Goal: Complete application form: Complete application form

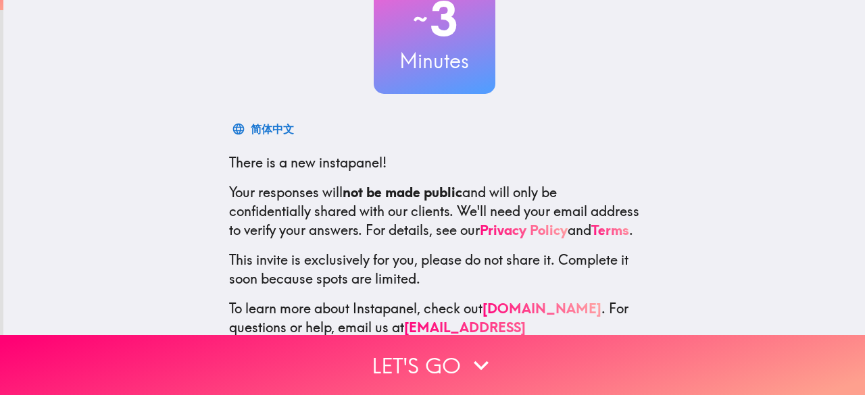
scroll to position [166, 0]
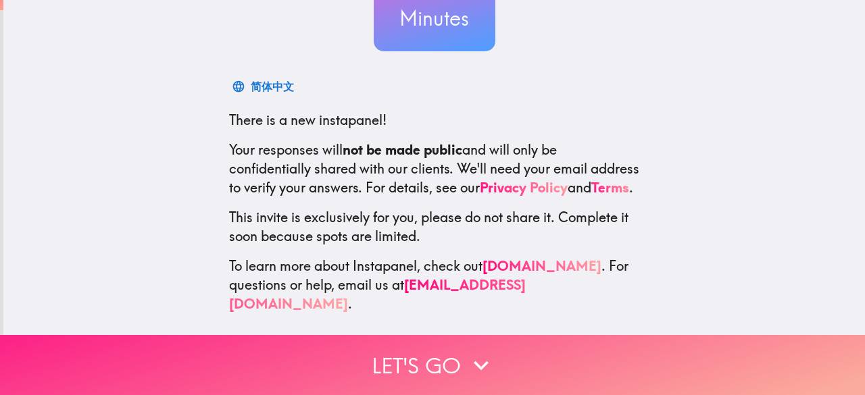
click at [431, 341] on button "Let's go" at bounding box center [432, 365] width 865 height 60
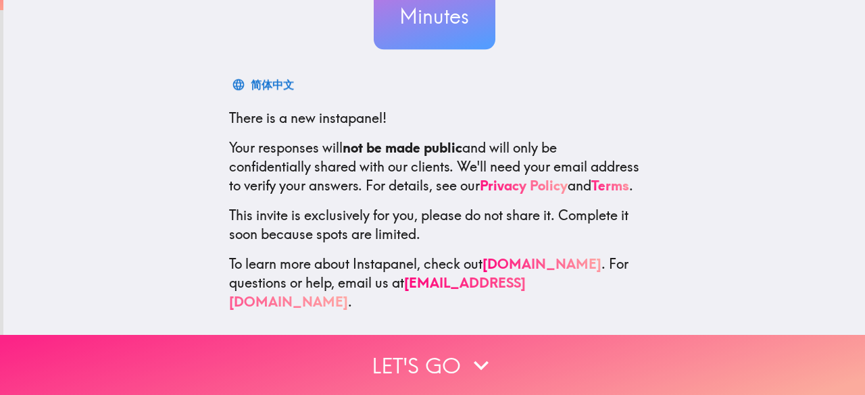
scroll to position [0, 0]
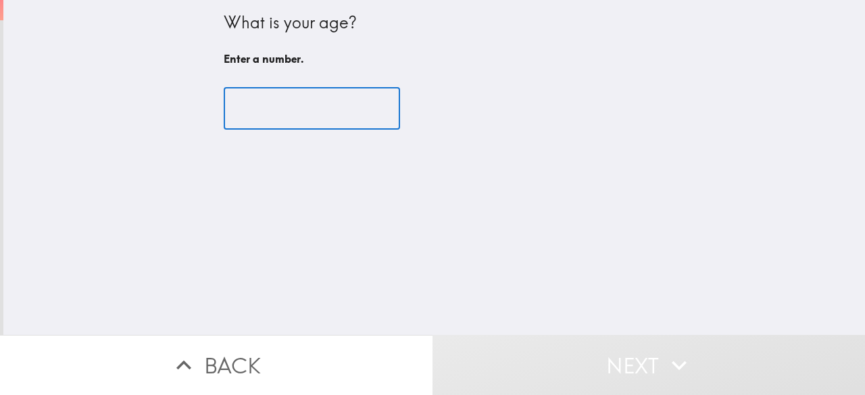
click at [291, 102] on input "number" at bounding box center [312, 109] width 176 height 42
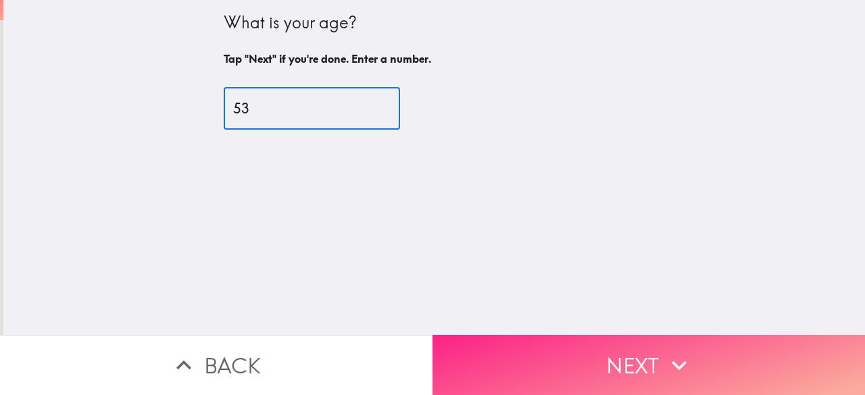
type input "53"
click at [591, 358] on button "Next" at bounding box center [648, 365] width 432 height 60
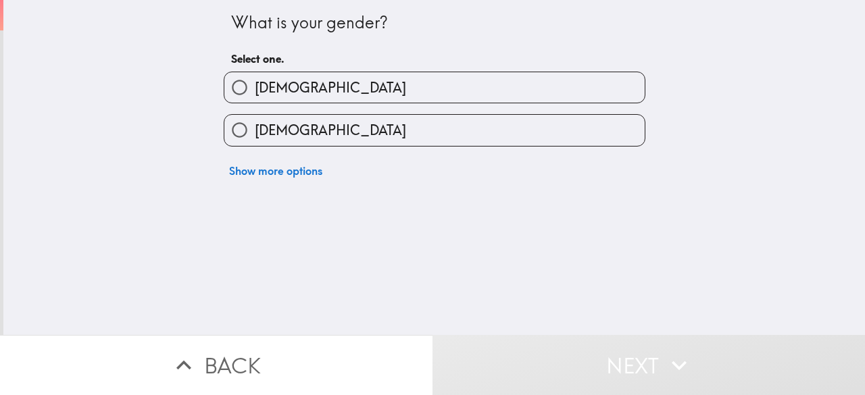
click at [286, 91] on label "[DEMOGRAPHIC_DATA]" at bounding box center [434, 87] width 420 height 30
click at [255, 91] on input "[DEMOGRAPHIC_DATA]" at bounding box center [239, 87] width 30 height 30
radio input "true"
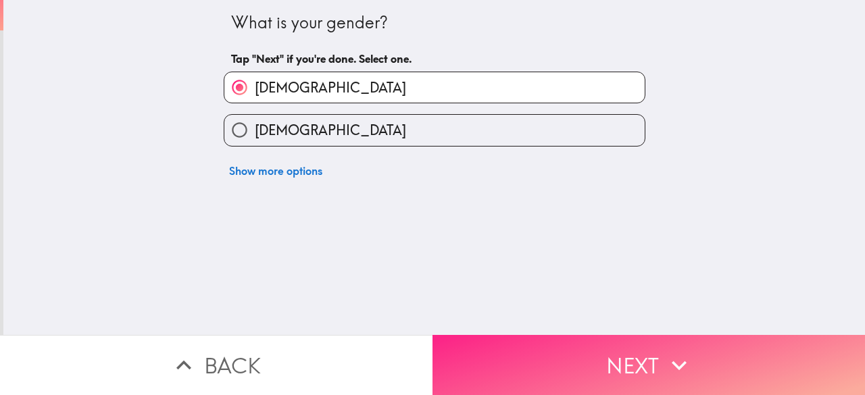
click at [604, 357] on button "Next" at bounding box center [648, 365] width 432 height 60
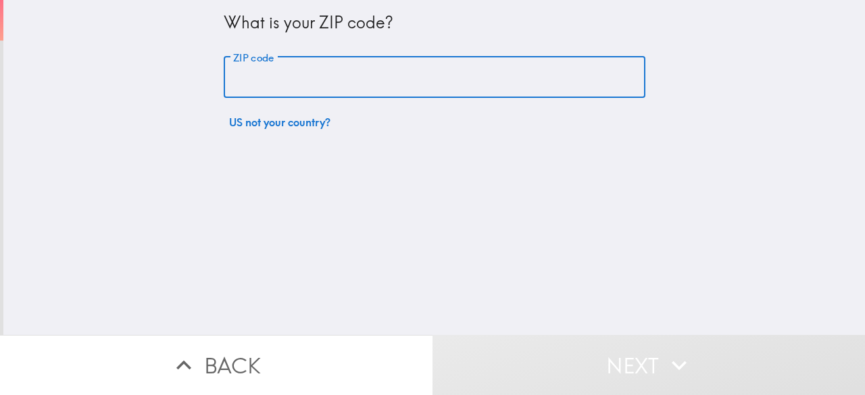
click at [305, 89] on input "ZIP code" at bounding box center [435, 78] width 422 height 42
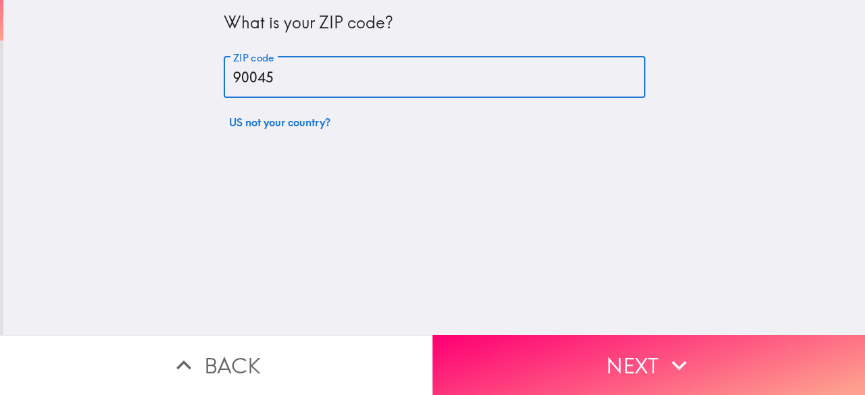
type input "90045"
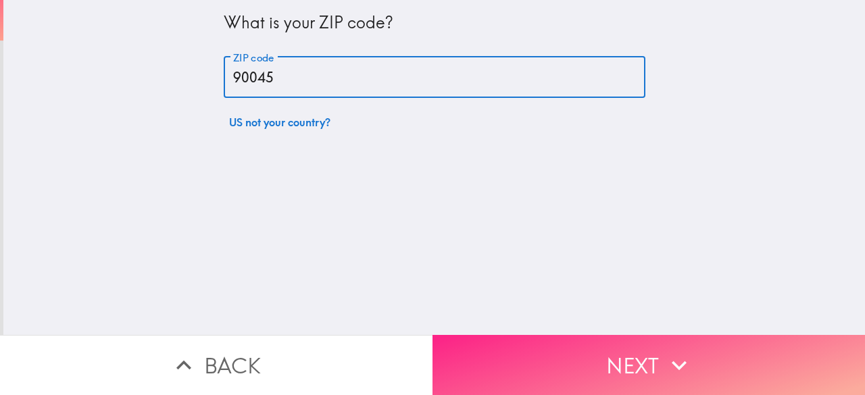
click at [582, 349] on button "Next" at bounding box center [648, 365] width 432 height 60
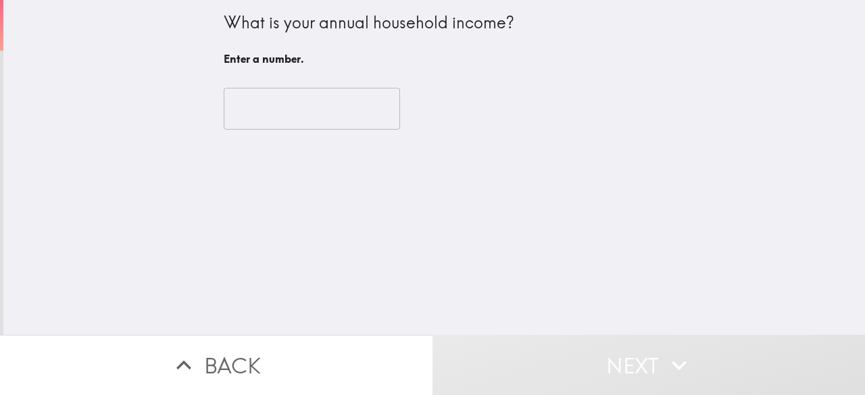
click at [284, 107] on input "number" at bounding box center [312, 109] width 176 height 42
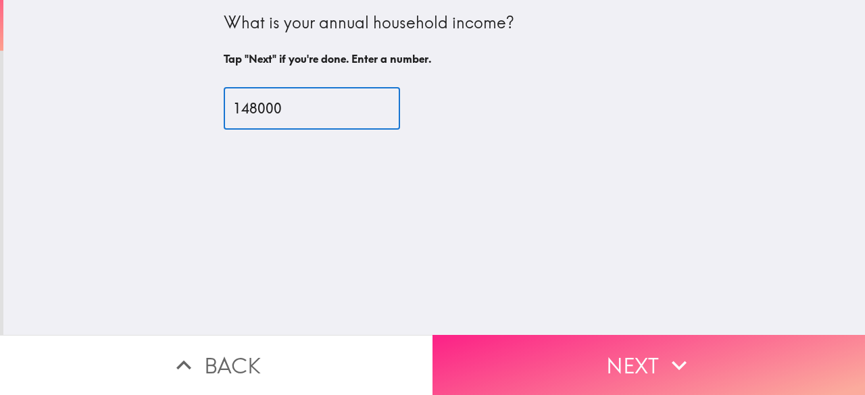
type input "148000"
click at [628, 351] on button "Next" at bounding box center [648, 365] width 432 height 60
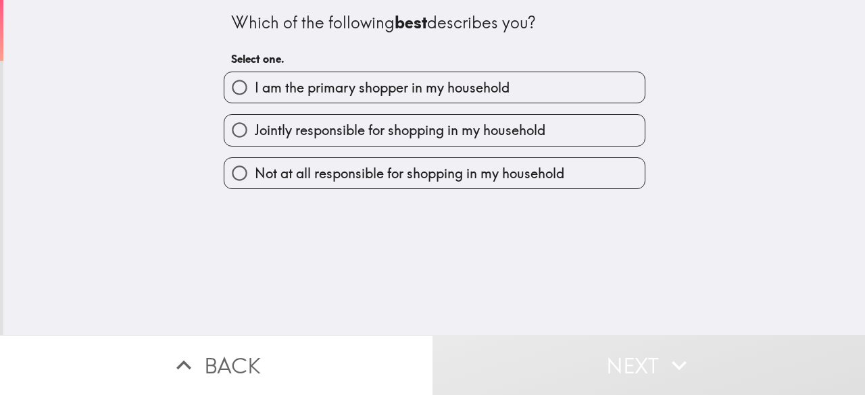
click at [439, 79] on span "I am the primary shopper in my household" at bounding box center [382, 87] width 255 height 19
click at [255, 79] on input "I am the primary shopper in my household" at bounding box center [239, 87] width 30 height 30
radio input "true"
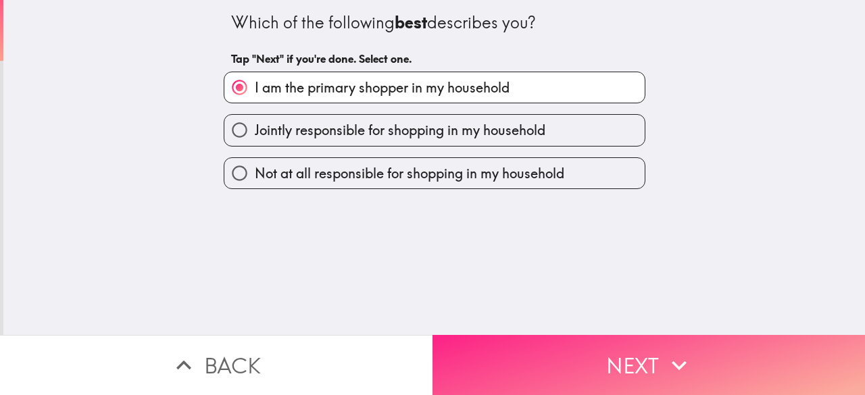
click at [634, 351] on button "Next" at bounding box center [648, 365] width 432 height 60
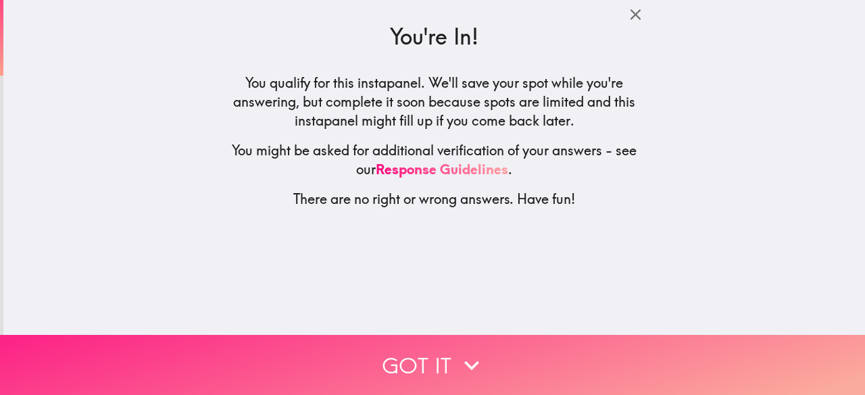
click at [446, 352] on button "Got it" at bounding box center [432, 365] width 865 height 60
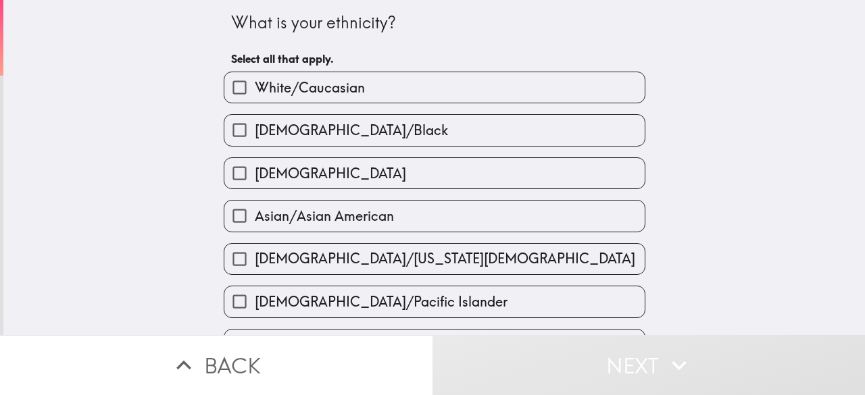
click at [342, 83] on span "White/Caucasian" at bounding box center [310, 87] width 110 height 19
click at [255, 83] on input "White/Caucasian" at bounding box center [239, 87] width 30 height 30
checkbox input "true"
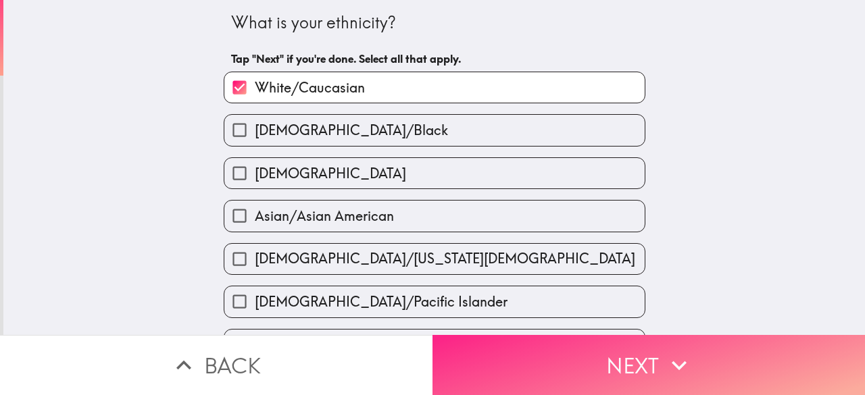
click at [618, 354] on button "Next" at bounding box center [648, 365] width 432 height 60
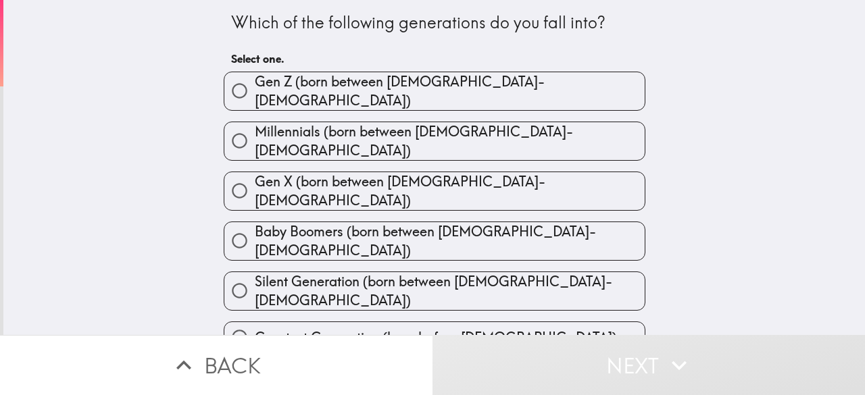
click at [424, 176] on span "Gen X (born between [DEMOGRAPHIC_DATA]-[DEMOGRAPHIC_DATA])" at bounding box center [450, 191] width 390 height 38
click at [255, 176] on input "Gen X (born between [DEMOGRAPHIC_DATA]-[DEMOGRAPHIC_DATA])" at bounding box center [239, 191] width 30 height 30
radio input "true"
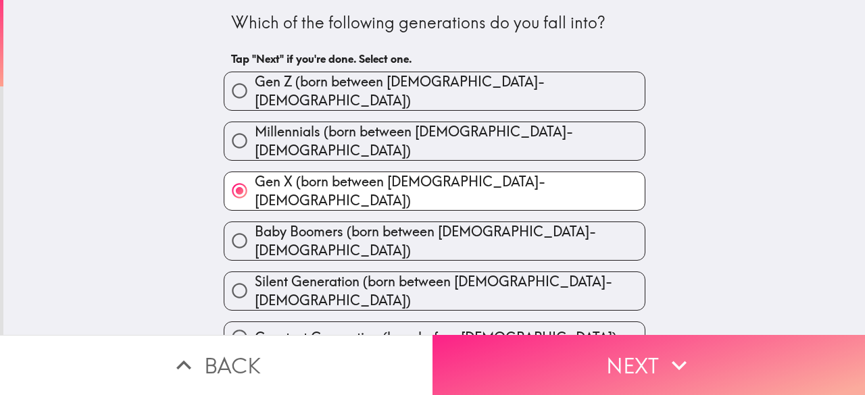
click at [616, 355] on button "Next" at bounding box center [648, 365] width 432 height 60
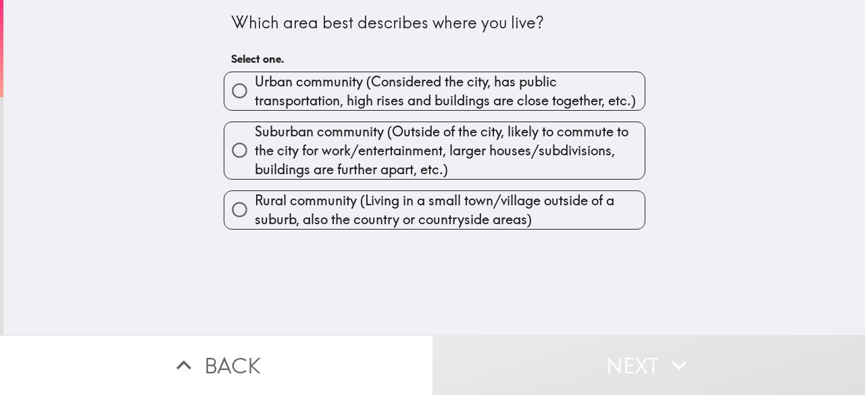
click at [350, 90] on span "Urban community (Considered the city, has public transportation, high rises and…" at bounding box center [450, 91] width 390 height 38
click at [255, 90] on input "Urban community (Considered the city, has public transportation, high rises and…" at bounding box center [239, 91] width 30 height 30
radio input "true"
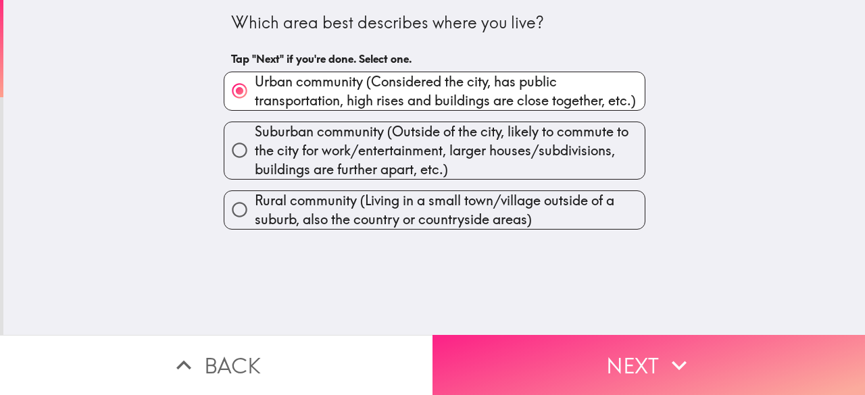
click at [634, 345] on button "Next" at bounding box center [648, 365] width 432 height 60
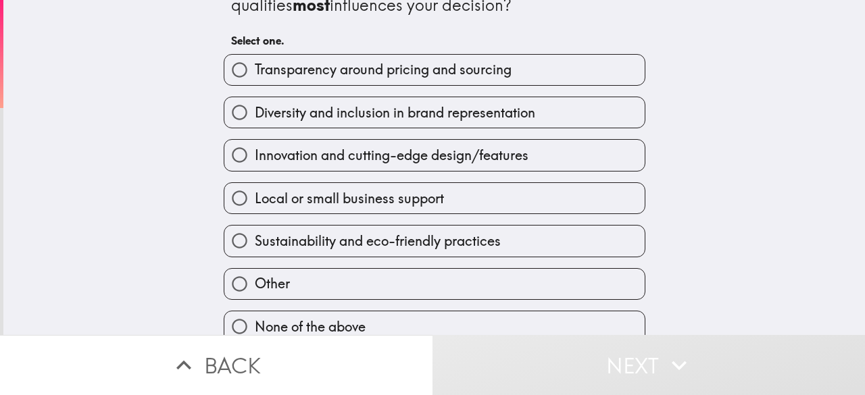
scroll to position [61, 0]
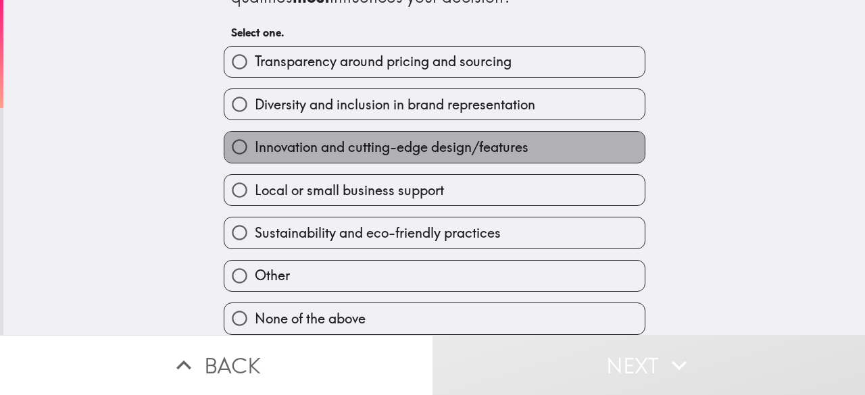
click at [400, 138] on span "Innovation and cutting-edge design/features" at bounding box center [392, 147] width 274 height 19
click at [255, 132] on input "Innovation and cutting-edge design/features" at bounding box center [239, 147] width 30 height 30
radio input "true"
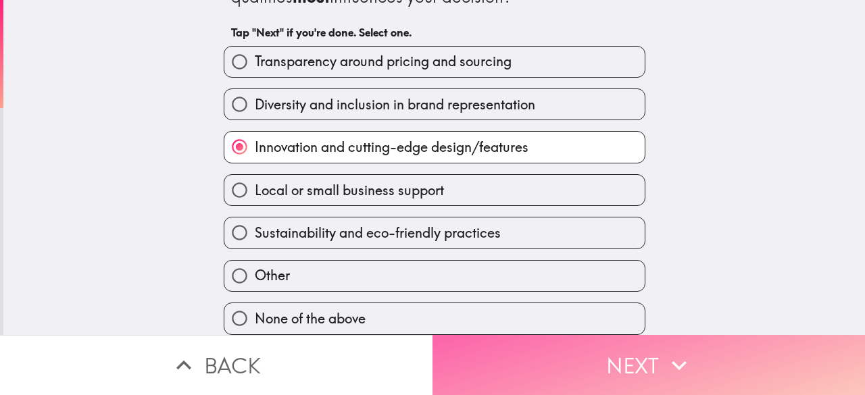
click at [634, 366] on button "Next" at bounding box center [648, 365] width 432 height 60
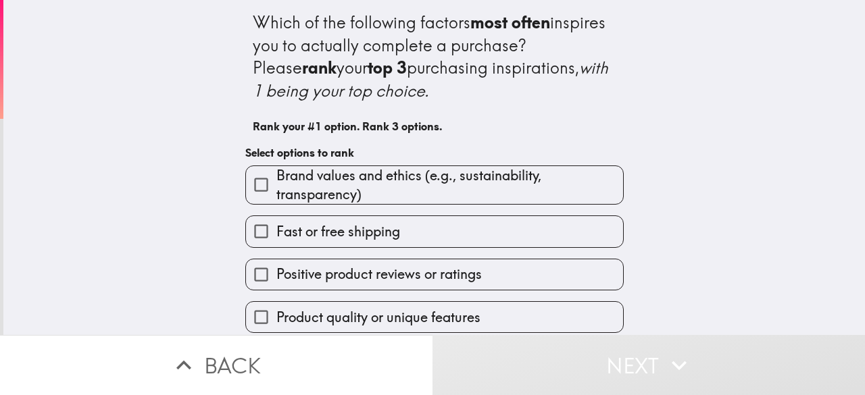
scroll to position [140, 0]
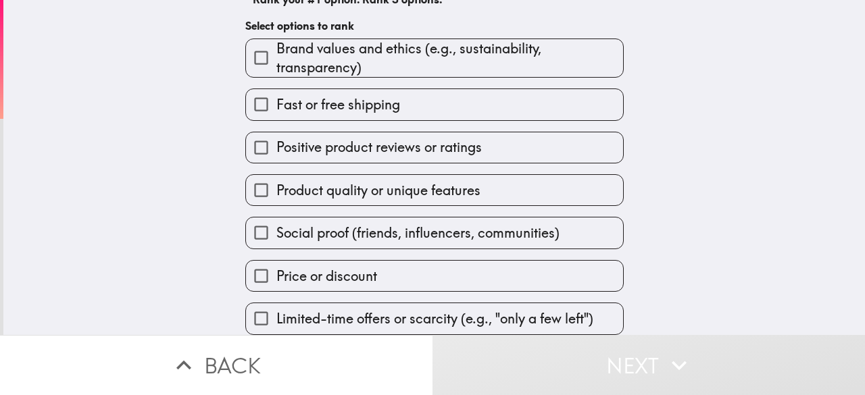
click at [427, 138] on span "Positive product reviews or ratings" at bounding box center [378, 147] width 205 height 19
click at [276, 135] on input "Positive product reviews or ratings" at bounding box center [261, 147] width 30 height 30
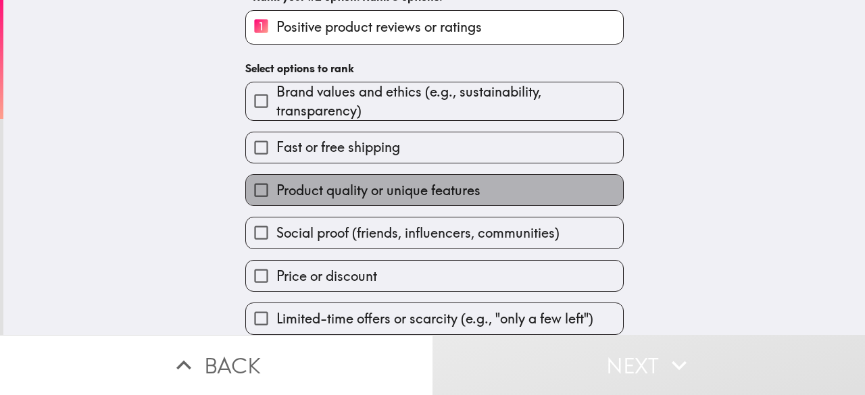
click at [422, 182] on span "Product quality or unique features" at bounding box center [378, 190] width 204 height 19
click at [276, 182] on input "Product quality or unique features" at bounding box center [261, 190] width 30 height 30
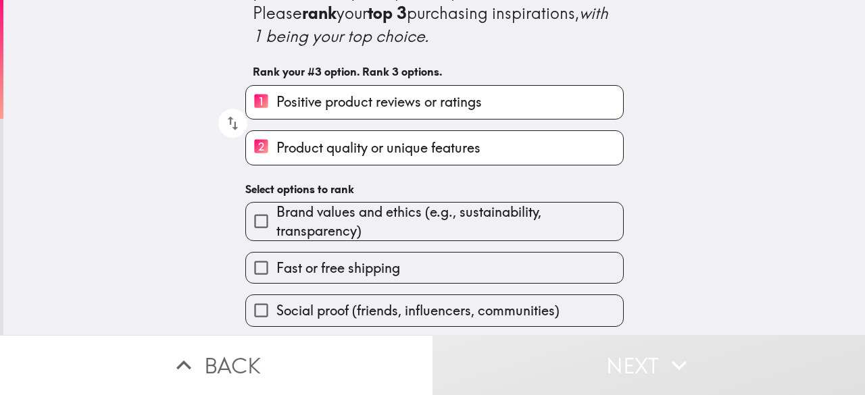
scroll to position [68, 0]
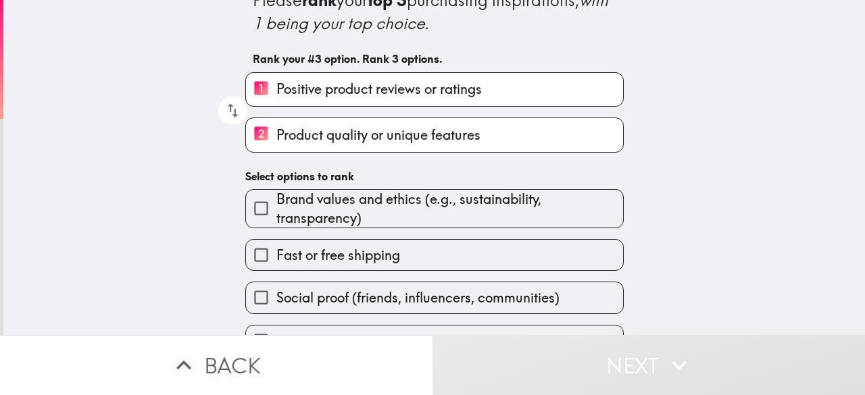
click at [477, 210] on span "Brand values and ethics (e.g., sustainability, transparency)" at bounding box center [449, 209] width 347 height 38
click at [276, 210] on input "Brand values and ethics (e.g., sustainability, transparency)" at bounding box center [261, 208] width 30 height 30
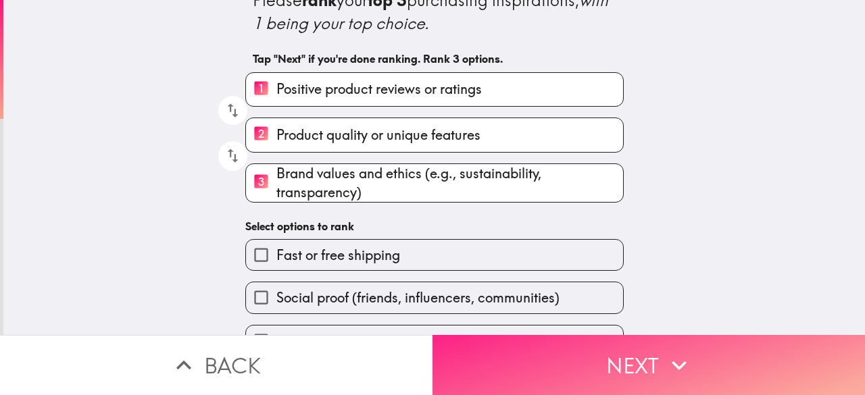
click at [634, 347] on button "Next" at bounding box center [648, 365] width 432 height 60
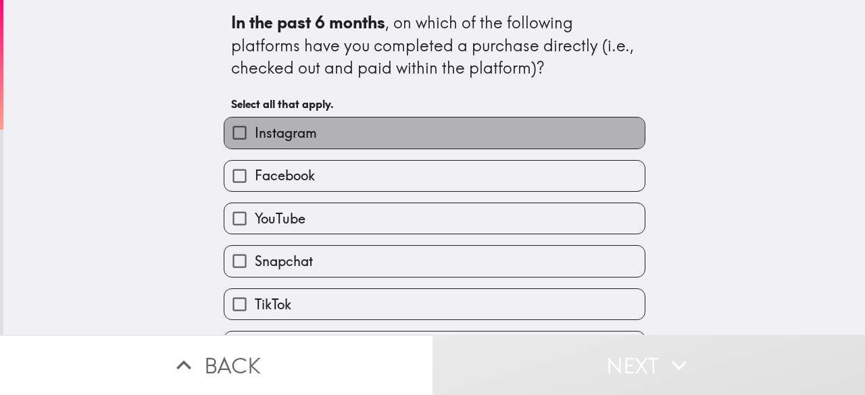
click at [301, 139] on span "Instagram" at bounding box center [286, 133] width 62 height 19
click at [255, 139] on input "Instagram" at bounding box center [239, 133] width 30 height 30
checkbox input "true"
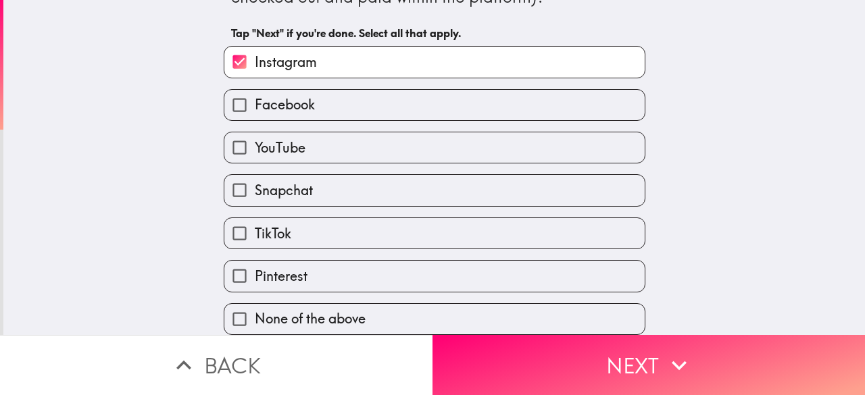
scroll to position [16, 0]
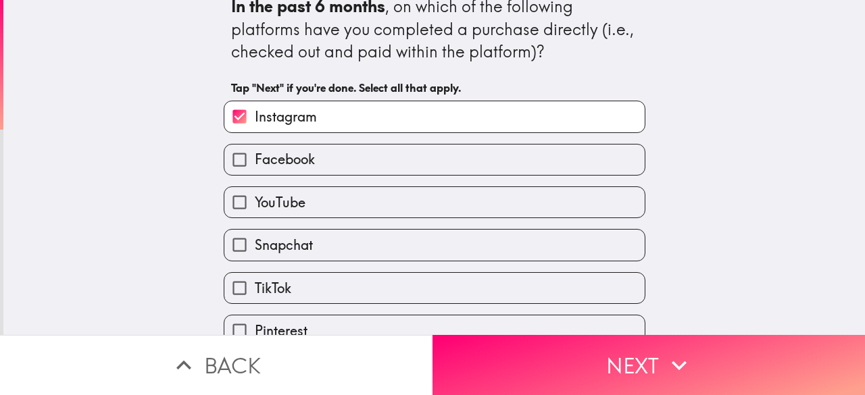
click at [323, 162] on label "Facebook" at bounding box center [434, 160] width 420 height 30
click at [255, 162] on input "Facebook" at bounding box center [239, 160] width 30 height 30
checkbox input "true"
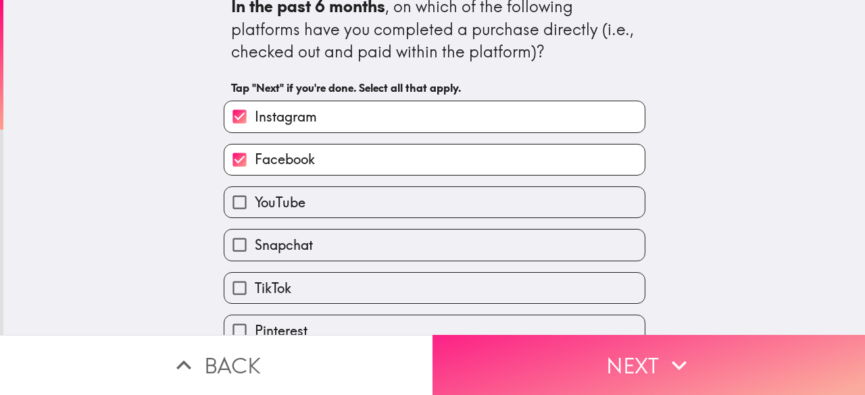
click at [605, 347] on button "Next" at bounding box center [648, 365] width 432 height 60
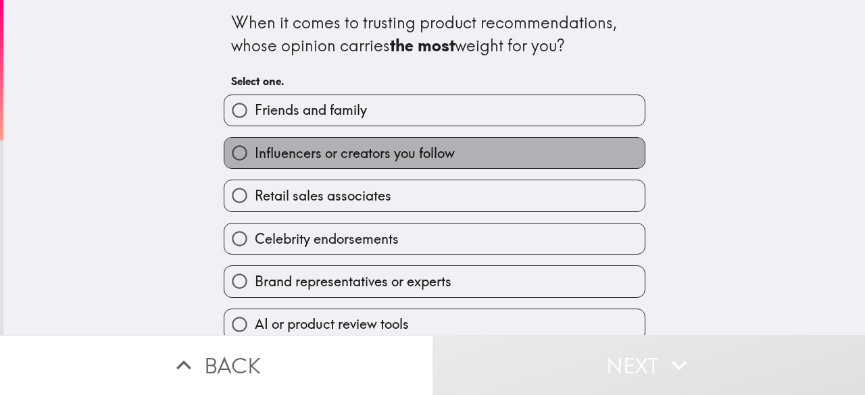
click at [362, 157] on span "Influencers or creators you follow" at bounding box center [355, 153] width 200 height 19
click at [255, 157] on input "Influencers or creators you follow" at bounding box center [239, 153] width 30 height 30
radio input "true"
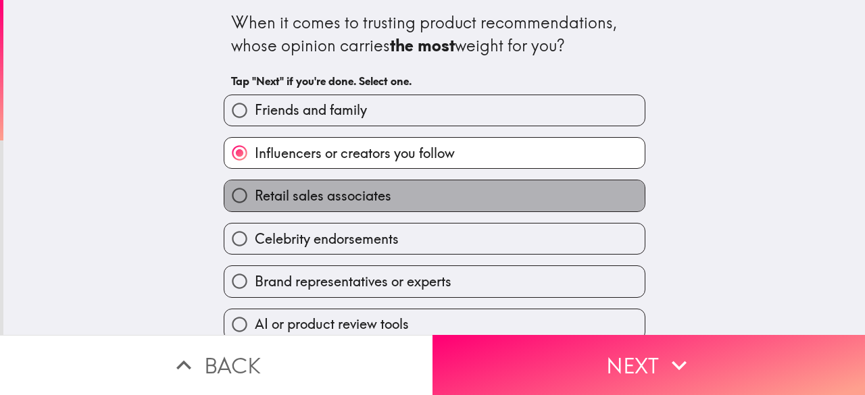
click at [357, 194] on span "Retail sales associates" at bounding box center [323, 196] width 137 height 19
click at [255, 194] on input "Retail sales associates" at bounding box center [239, 195] width 30 height 30
radio input "true"
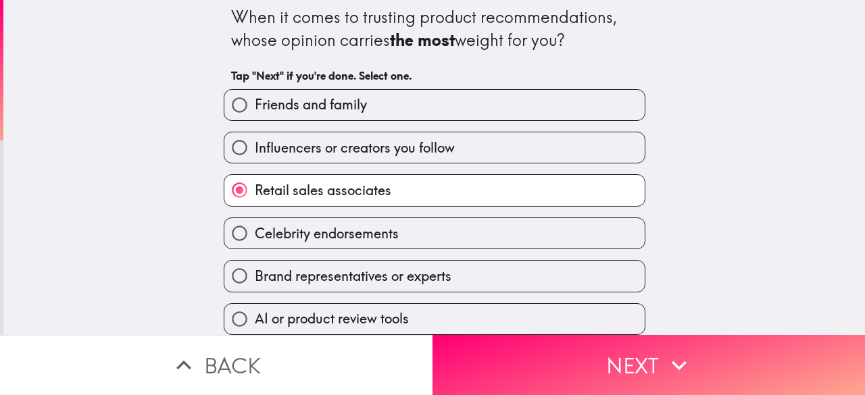
scroll to position [18, 0]
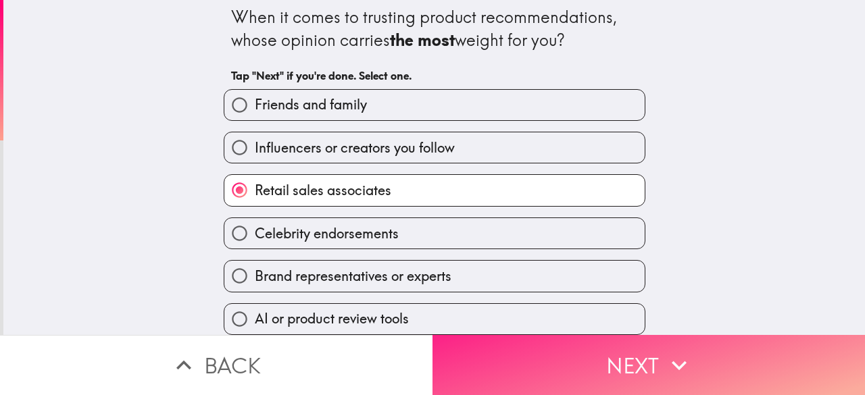
click at [626, 354] on button "Next" at bounding box center [648, 365] width 432 height 60
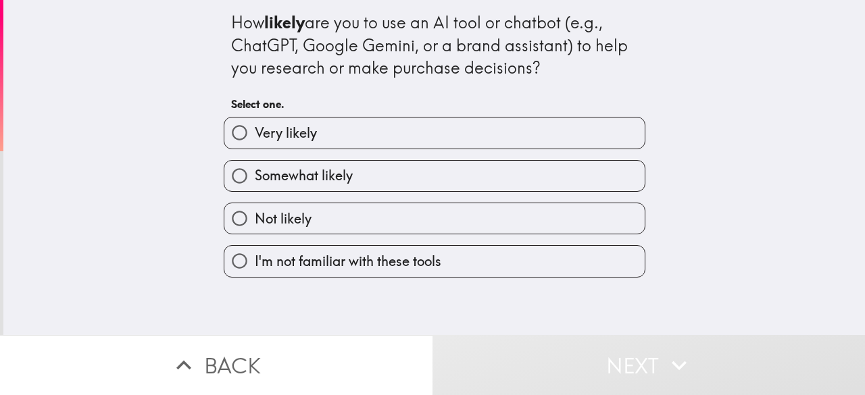
click at [310, 137] on label "Very likely" at bounding box center [434, 133] width 420 height 30
click at [255, 137] on input "Very likely" at bounding box center [239, 133] width 30 height 30
radio input "true"
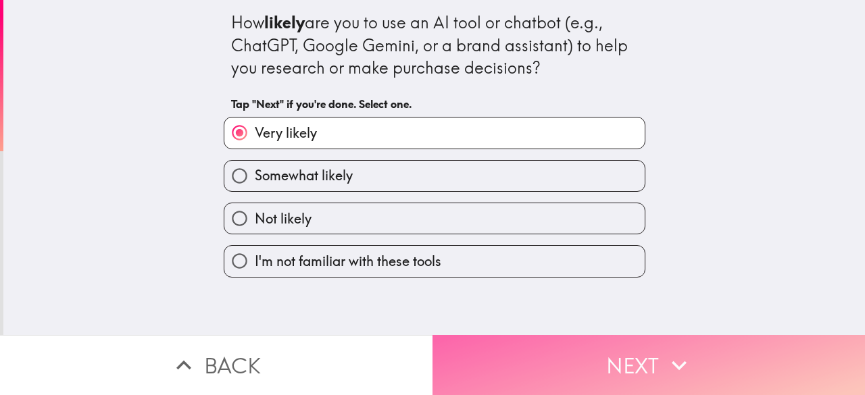
click at [583, 355] on button "Next" at bounding box center [648, 365] width 432 height 60
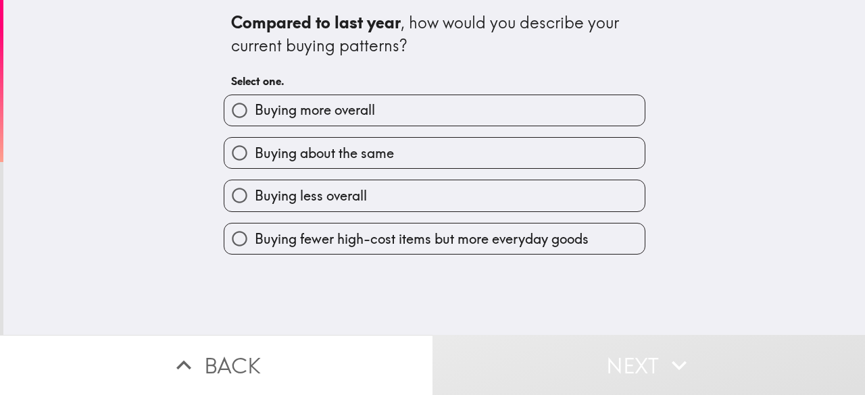
click at [385, 111] on label "Buying more overall" at bounding box center [434, 110] width 420 height 30
click at [255, 111] on input "Buying more overall" at bounding box center [239, 110] width 30 height 30
radio input "true"
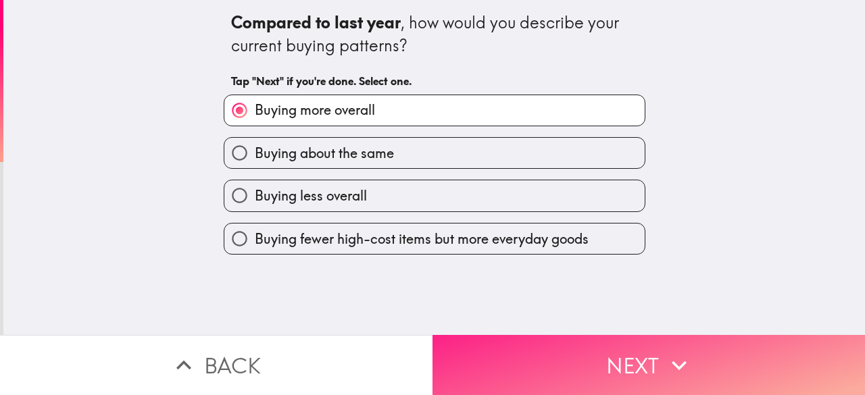
click at [635, 349] on button "Next" at bounding box center [648, 365] width 432 height 60
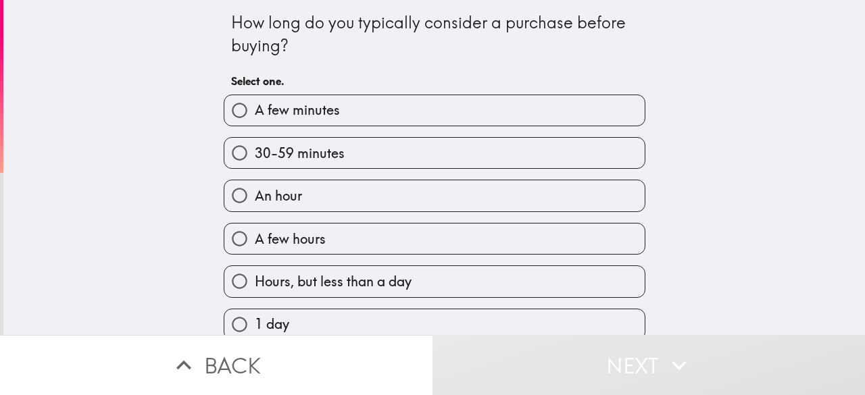
click at [316, 164] on label "30-59 minutes" at bounding box center [434, 153] width 420 height 30
click at [255, 164] on input "30-59 minutes" at bounding box center [239, 153] width 30 height 30
radio input "true"
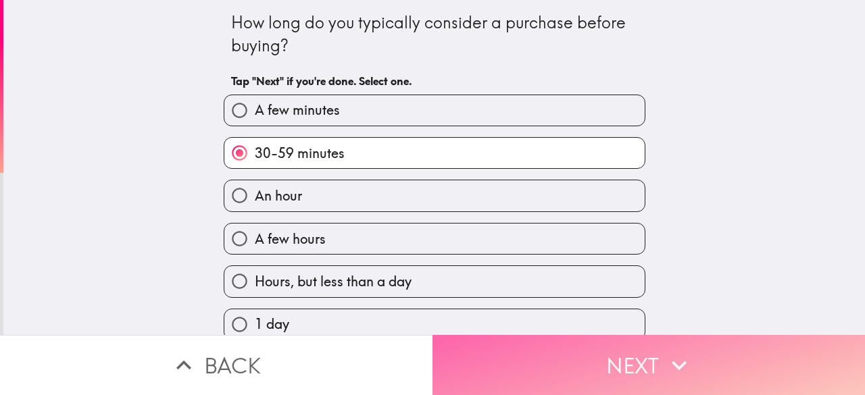
click at [632, 348] on button "Next" at bounding box center [648, 365] width 432 height 60
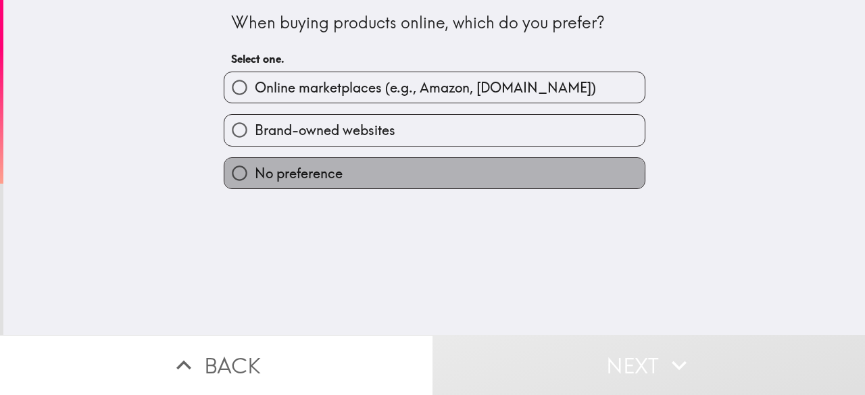
click at [339, 178] on label "No preference" at bounding box center [434, 173] width 420 height 30
click at [255, 178] on input "No preference" at bounding box center [239, 173] width 30 height 30
radio input "true"
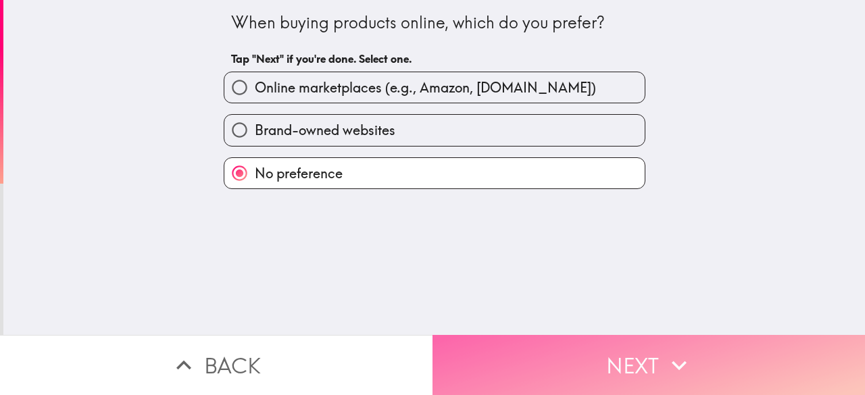
click at [557, 335] on button "Next" at bounding box center [648, 365] width 432 height 60
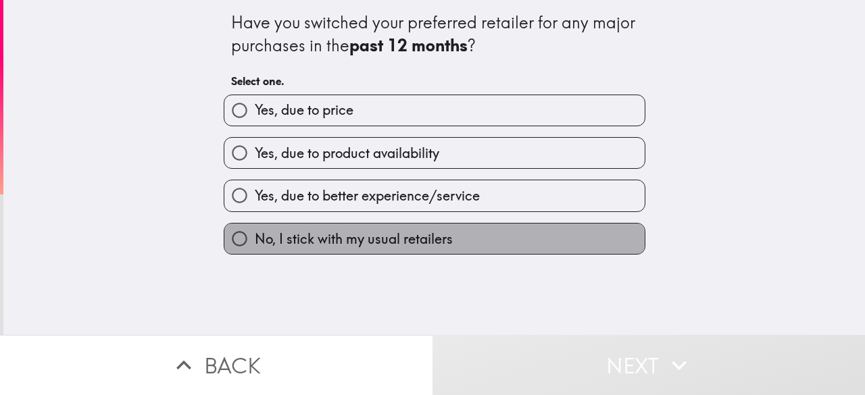
click at [372, 243] on span "No, I stick with my usual retailers" at bounding box center [354, 239] width 198 height 19
click at [255, 243] on input "No, I stick with my usual retailers" at bounding box center [239, 239] width 30 height 30
radio input "true"
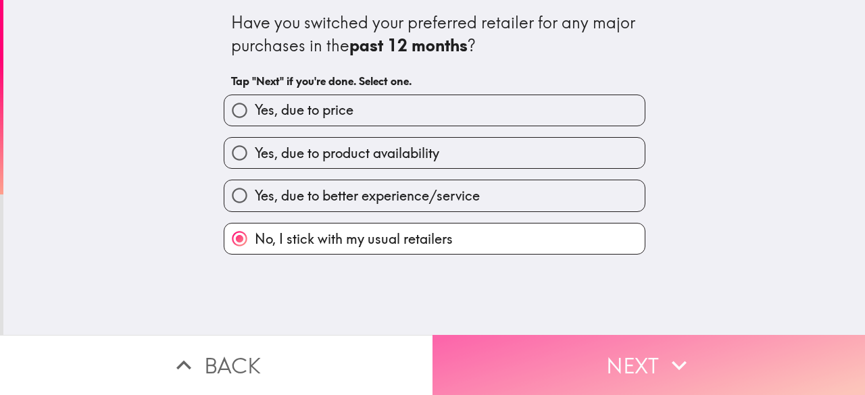
click at [610, 353] on button "Next" at bounding box center [648, 365] width 432 height 60
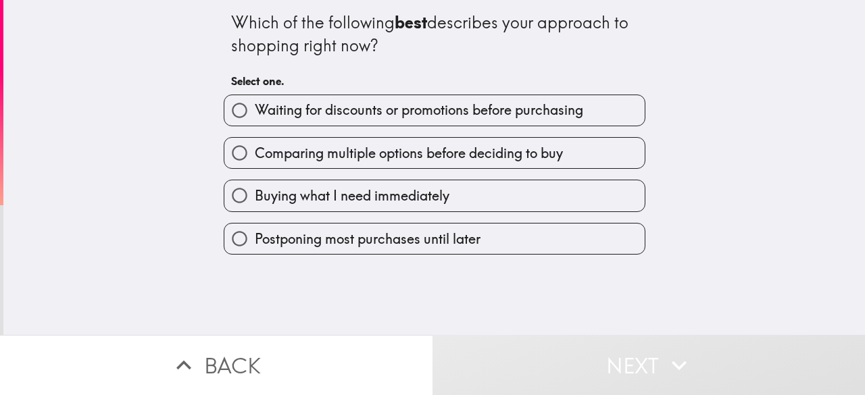
click at [407, 159] on span "Comparing multiple options before deciding to buy" at bounding box center [409, 153] width 308 height 19
click at [255, 159] on input "Comparing multiple options before deciding to buy" at bounding box center [239, 153] width 30 height 30
radio input "true"
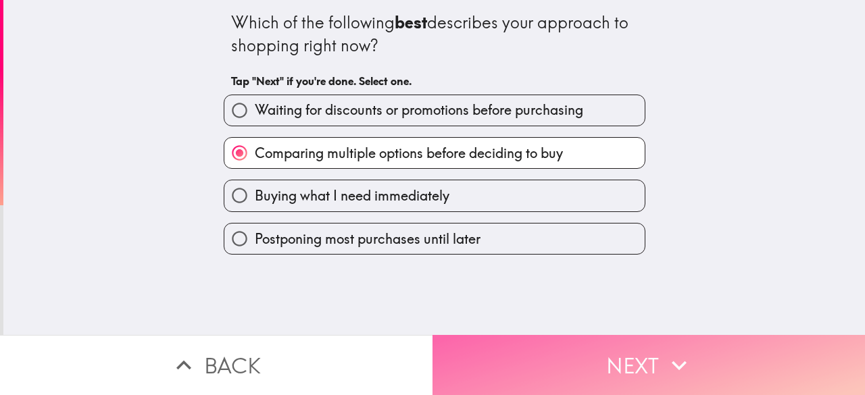
click at [595, 360] on button "Next" at bounding box center [648, 365] width 432 height 60
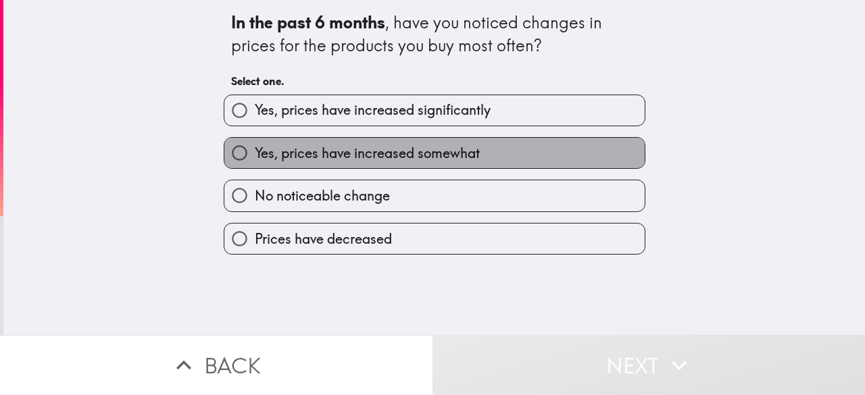
click at [365, 162] on span "Yes, prices have increased somewhat" at bounding box center [367, 153] width 225 height 19
click at [255, 162] on input "Yes, prices have increased somewhat" at bounding box center [239, 153] width 30 height 30
radio input "true"
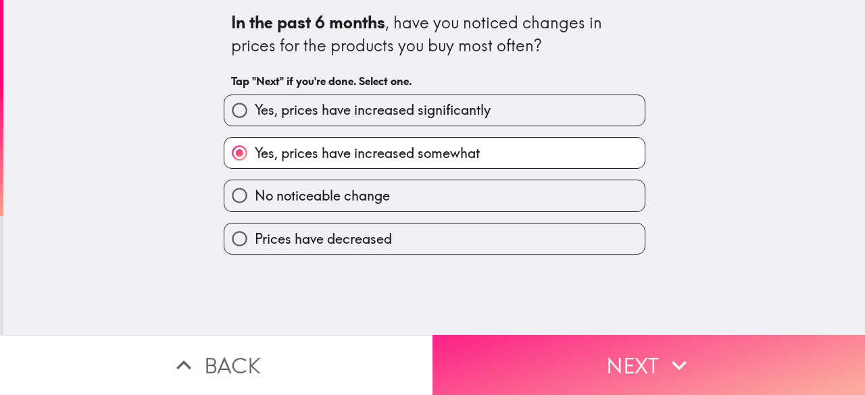
click at [566, 349] on button "Next" at bounding box center [648, 365] width 432 height 60
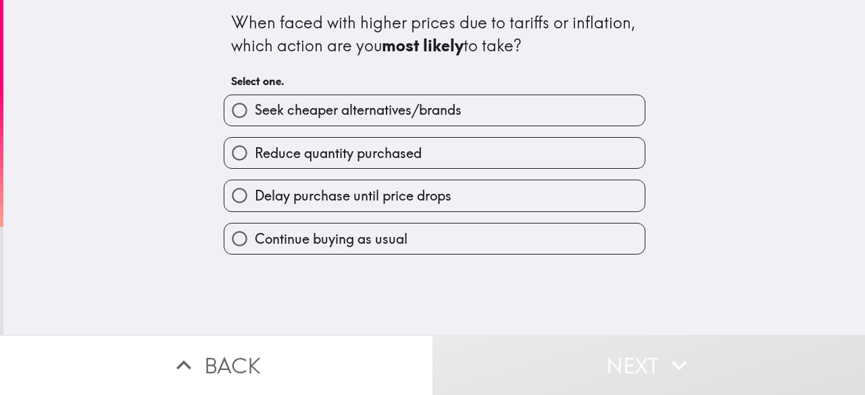
click at [410, 247] on label "Continue buying as usual" at bounding box center [434, 239] width 420 height 30
click at [255, 247] on input "Continue buying as usual" at bounding box center [239, 239] width 30 height 30
radio input "true"
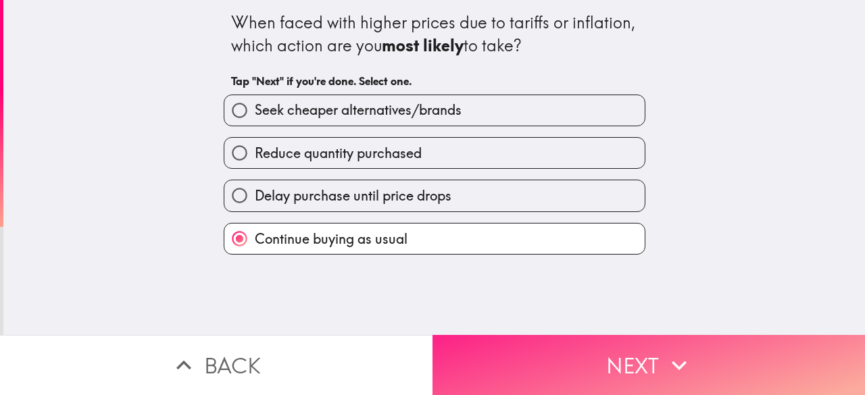
click at [631, 364] on button "Next" at bounding box center [648, 365] width 432 height 60
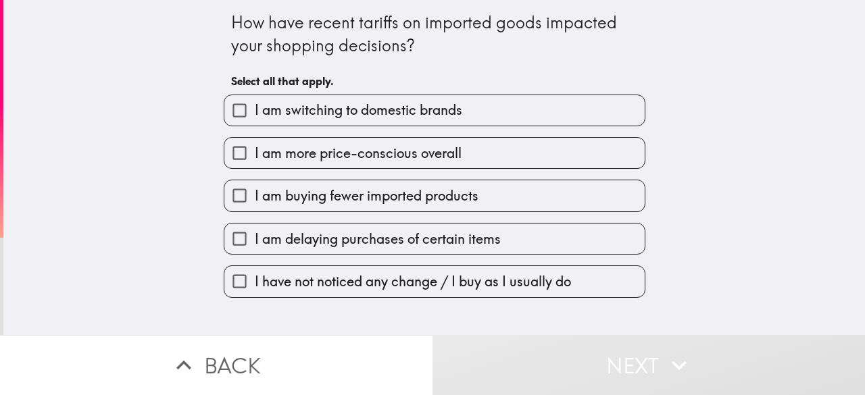
click at [391, 288] on span "I have not noticed any change / I buy as I usually do" at bounding box center [413, 281] width 316 height 19
click at [255, 288] on input "I have not noticed any change / I buy as I usually do" at bounding box center [239, 281] width 30 height 30
checkbox input "true"
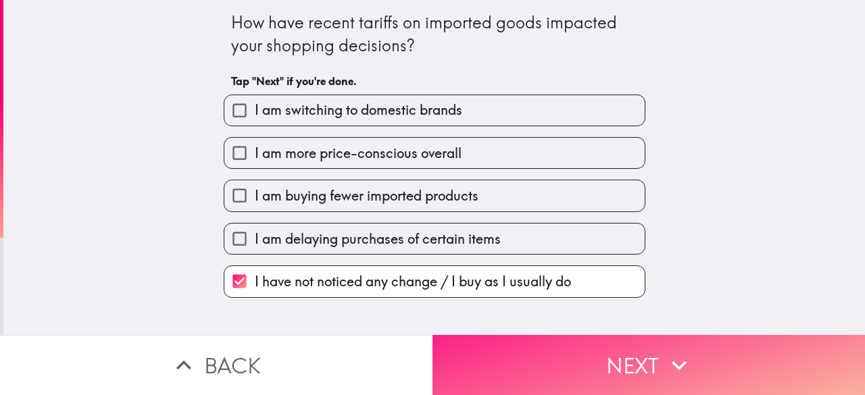
click at [605, 366] on button "Next" at bounding box center [648, 365] width 432 height 60
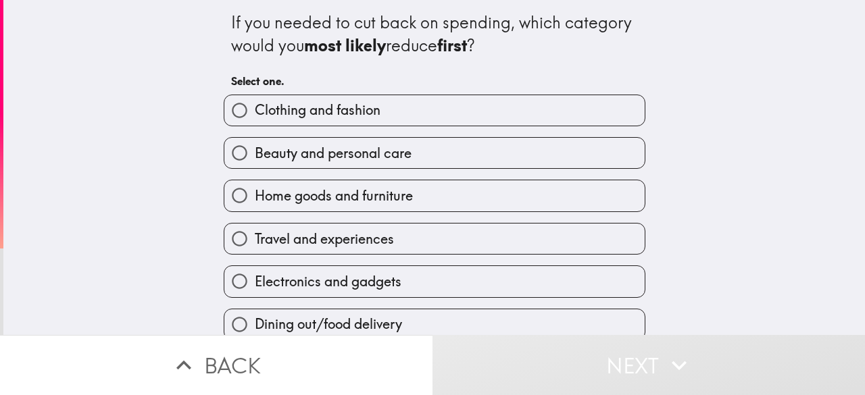
click at [423, 157] on label "Beauty and personal care" at bounding box center [434, 153] width 420 height 30
click at [255, 157] on input "Beauty and personal care" at bounding box center [239, 153] width 30 height 30
radio input "true"
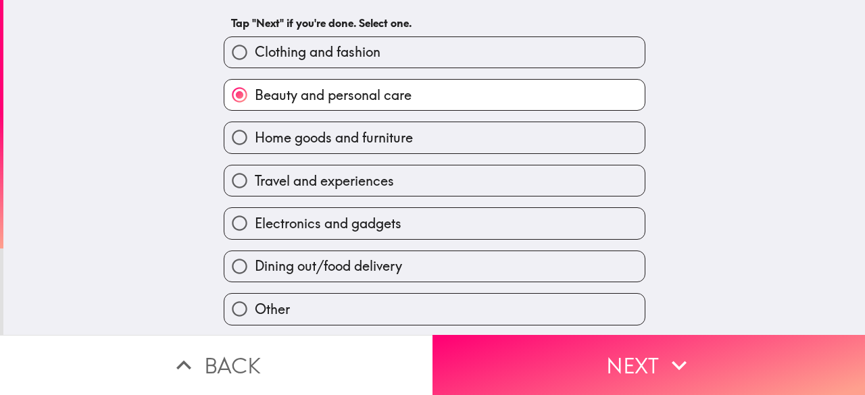
scroll to position [37, 0]
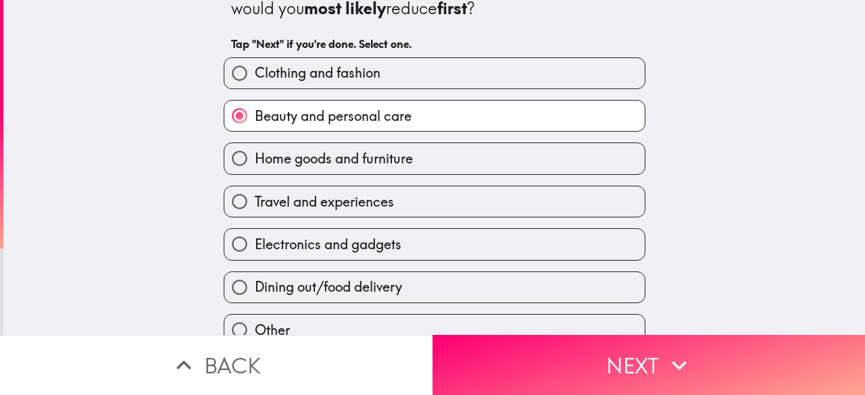
click at [369, 241] on span "Electronics and gadgets" at bounding box center [328, 244] width 147 height 19
click at [255, 241] on input "Electronics and gadgets" at bounding box center [239, 244] width 30 height 30
radio input "true"
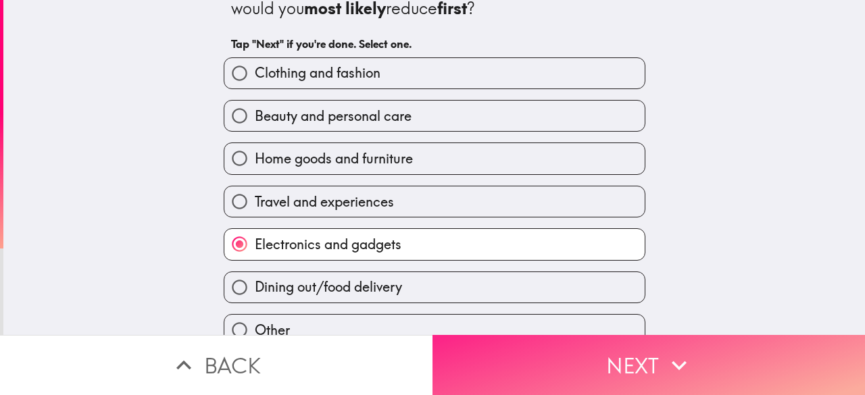
click at [582, 355] on button "Next" at bounding box center [648, 365] width 432 height 60
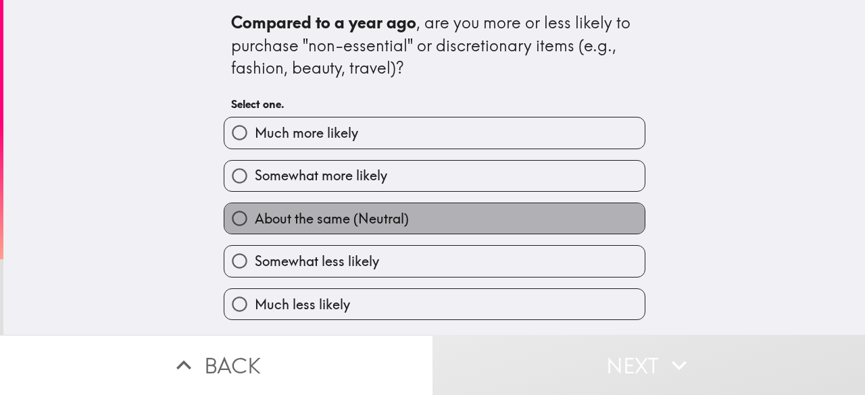
click at [394, 209] on label "About the same (Neutral)" at bounding box center [434, 218] width 420 height 30
click at [255, 209] on input "About the same (Neutral)" at bounding box center [239, 218] width 30 height 30
radio input "true"
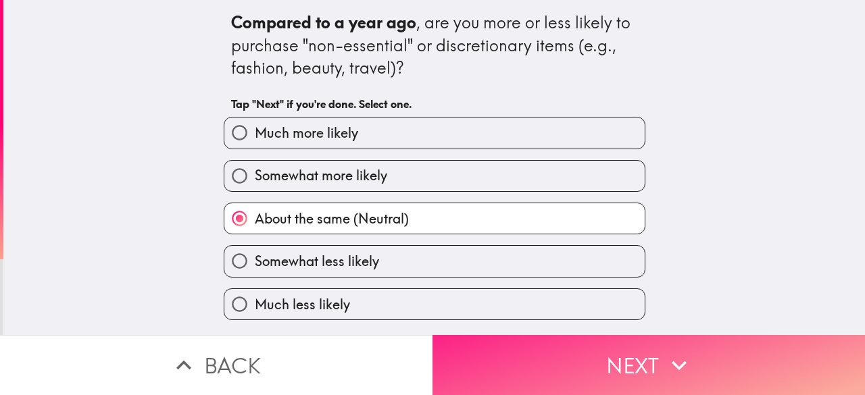
click at [610, 337] on button "Next" at bounding box center [648, 365] width 432 height 60
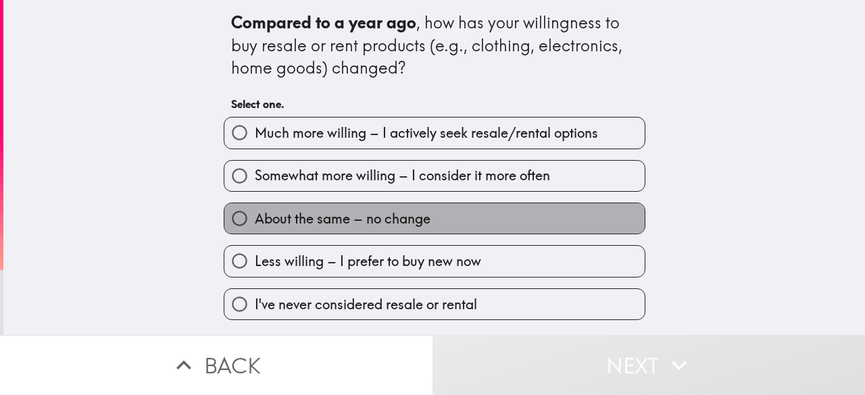
click at [378, 214] on span "About the same – no change" at bounding box center [343, 218] width 176 height 19
click at [255, 214] on input "About the same – no change" at bounding box center [239, 218] width 30 height 30
radio input "true"
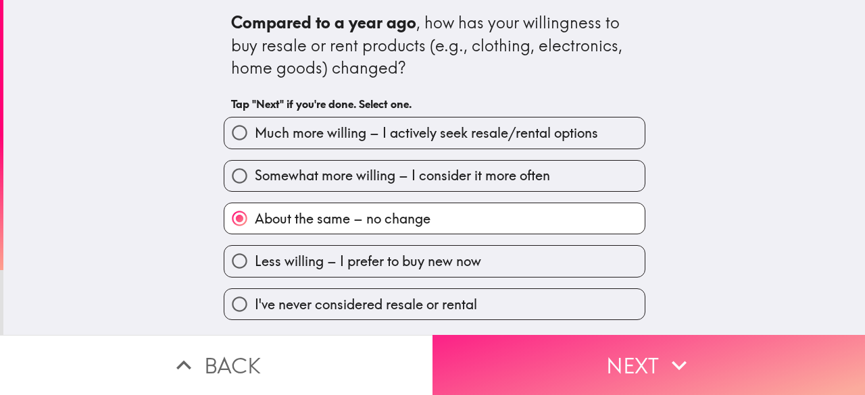
click at [565, 348] on button "Next" at bounding box center [648, 365] width 432 height 60
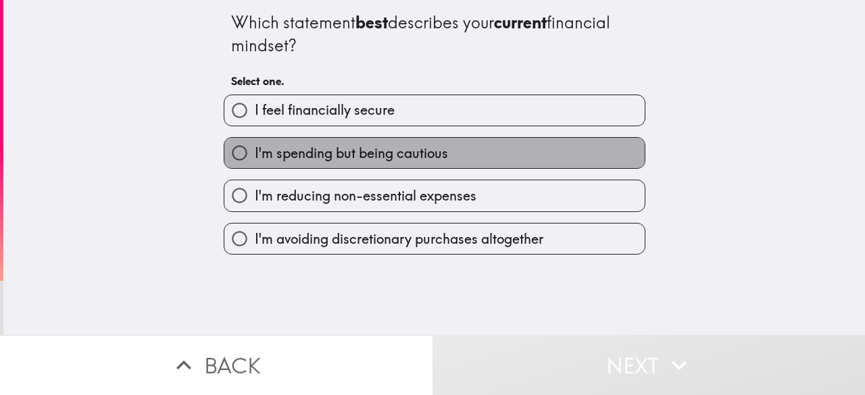
click at [388, 149] on span "I'm spending but being cautious" at bounding box center [351, 153] width 193 height 19
click at [255, 149] on input "I'm spending but being cautious" at bounding box center [239, 153] width 30 height 30
radio input "true"
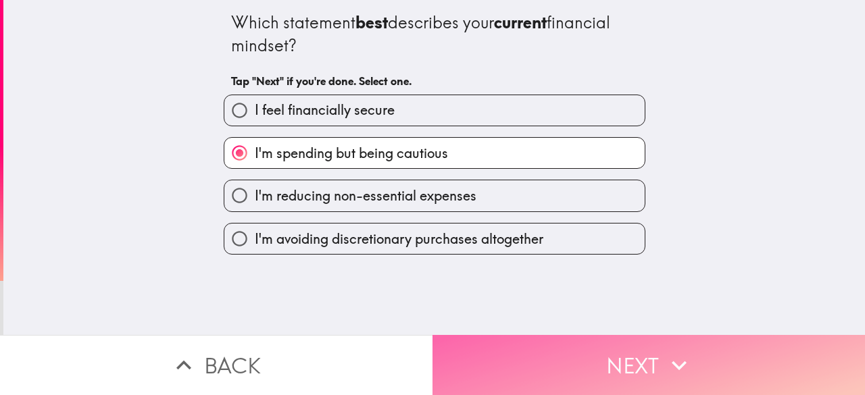
click at [580, 347] on button "Next" at bounding box center [648, 365] width 432 height 60
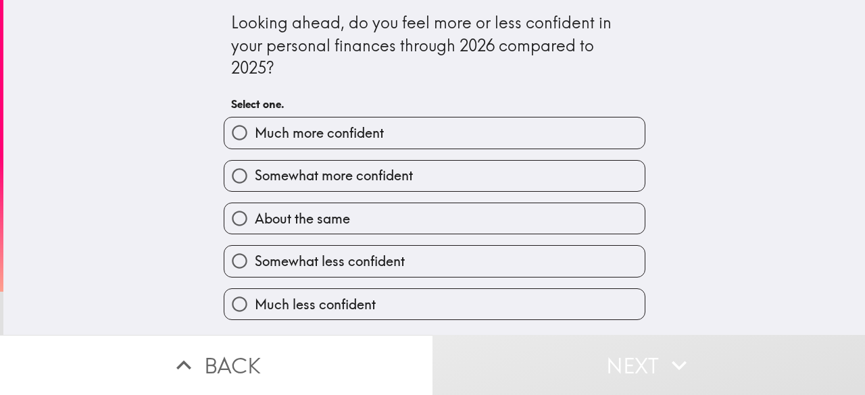
click at [349, 181] on span "Somewhat more confident" at bounding box center [334, 175] width 158 height 19
click at [255, 181] on input "Somewhat more confident" at bounding box center [239, 176] width 30 height 30
radio input "true"
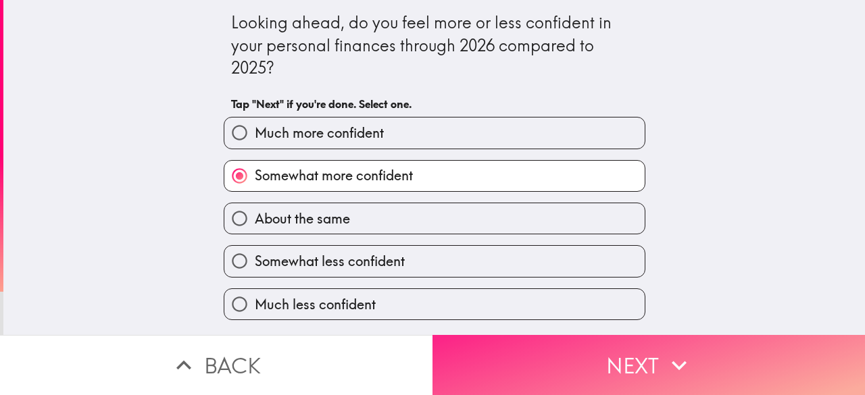
click at [614, 364] on button "Next" at bounding box center [648, 365] width 432 height 60
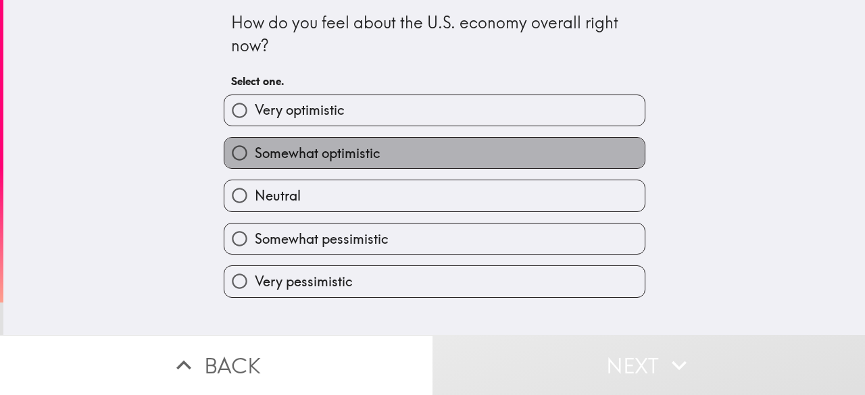
click at [310, 155] on span "Somewhat optimistic" at bounding box center [318, 153] width 126 height 19
click at [255, 155] on input "Somewhat optimistic" at bounding box center [239, 153] width 30 height 30
radio input "true"
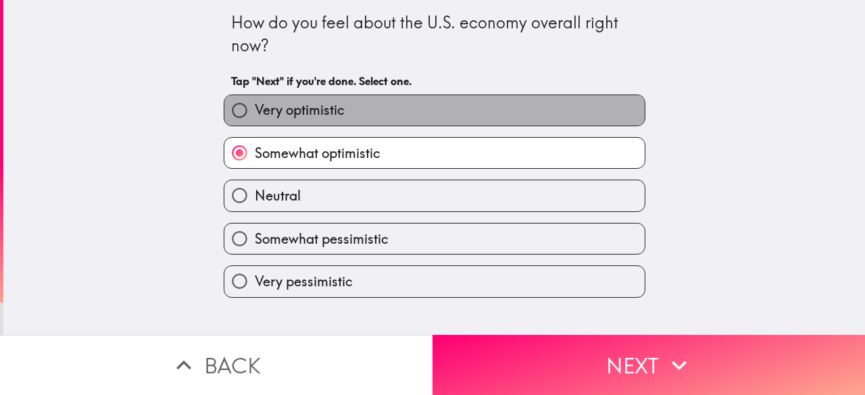
click at [391, 106] on label "Very optimistic" at bounding box center [434, 110] width 420 height 30
click at [255, 106] on input "Very optimistic" at bounding box center [239, 110] width 30 height 30
radio input "true"
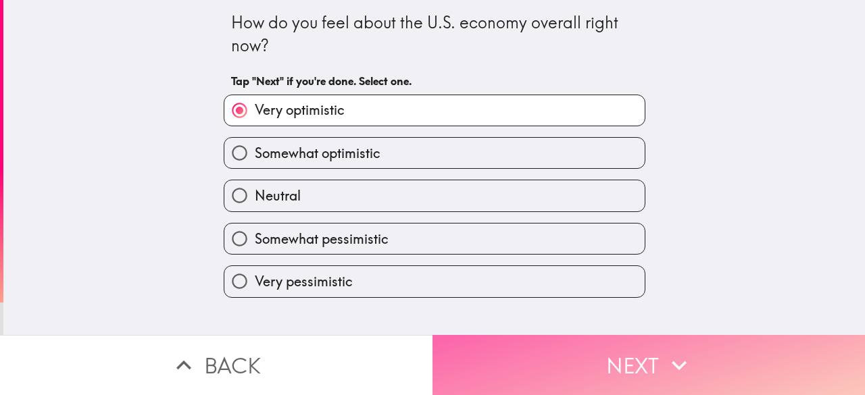
click at [639, 363] on button "Next" at bounding box center [648, 365] width 432 height 60
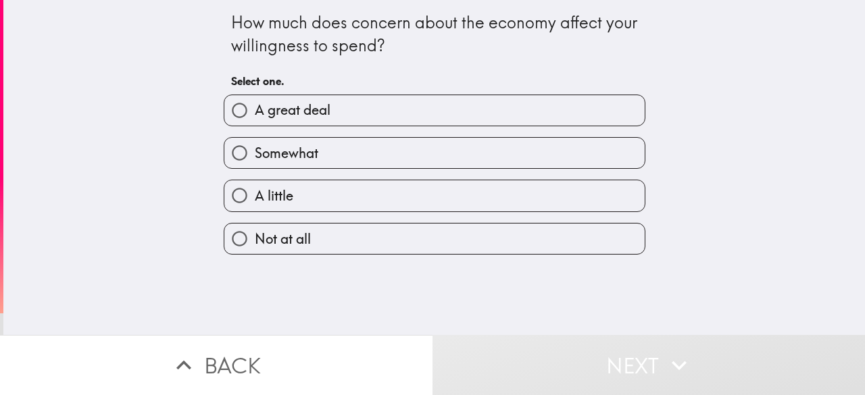
click at [326, 110] on label "A great deal" at bounding box center [434, 110] width 420 height 30
click at [255, 110] on input "A great deal" at bounding box center [239, 110] width 30 height 30
radio input "true"
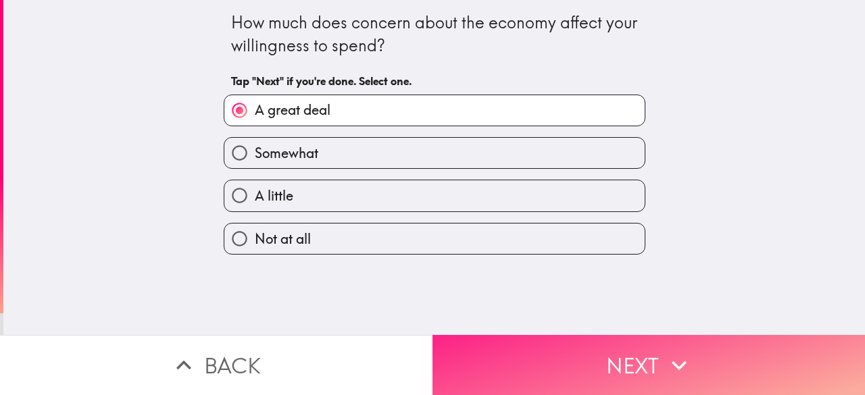
click at [618, 340] on button "Next" at bounding box center [648, 365] width 432 height 60
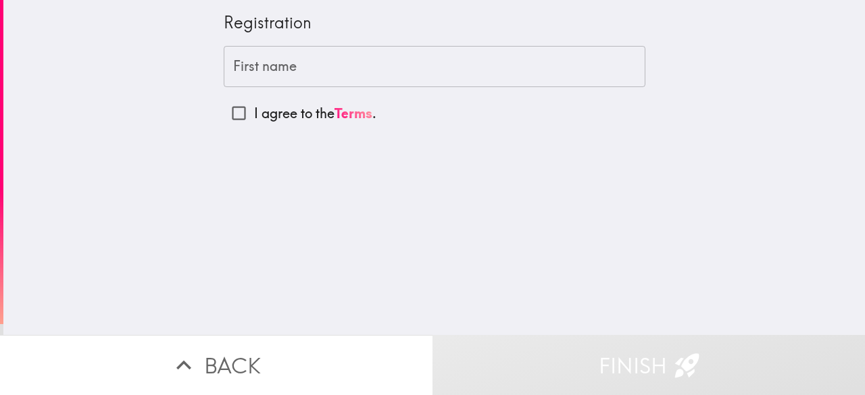
click at [412, 67] on input "First name" at bounding box center [435, 67] width 422 height 42
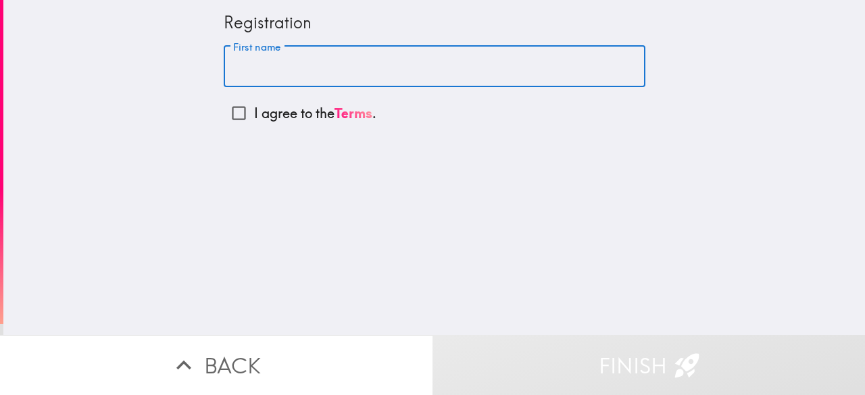
click at [406, 70] on input "First name" at bounding box center [435, 67] width 422 height 42
type input "[PERSON_NAME]"
click at [234, 107] on input "I agree to the Terms ." at bounding box center [239, 113] width 30 height 30
checkbox input "true"
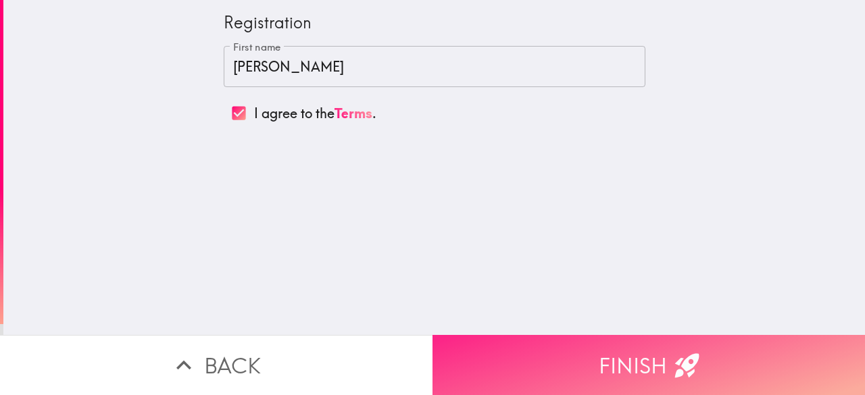
click at [516, 355] on button "Finish" at bounding box center [648, 365] width 432 height 60
